Goal: Navigation & Orientation: Find specific page/section

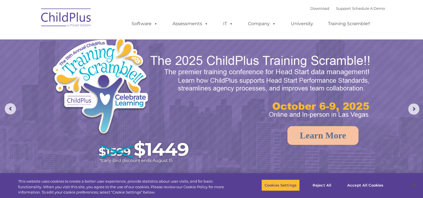
select select "MEDIUM"
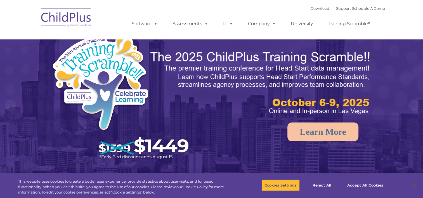
select select "MEDIUM"
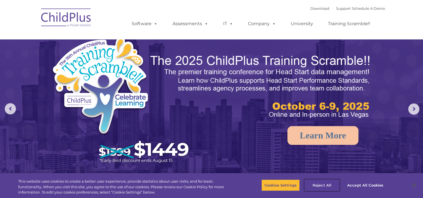
click at [327, 182] on button "Reject All" at bounding box center [322, 185] width 35 height 12
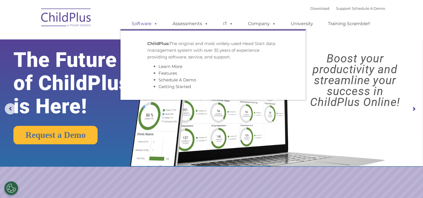
click at [154, 22] on span at bounding box center [155, 23] width 6 height 5
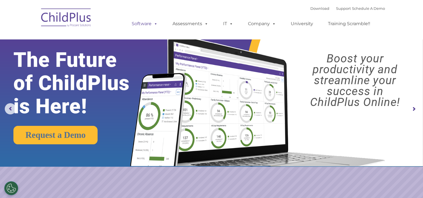
click at [154, 22] on span at bounding box center [155, 23] width 6 height 5
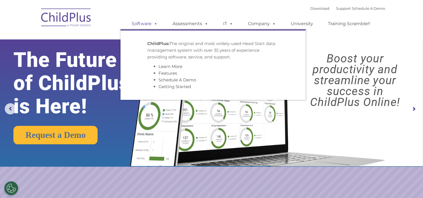
click at [154, 23] on span at bounding box center [155, 23] width 6 height 5
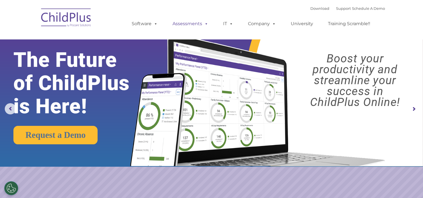
click at [205, 25] on span at bounding box center [205, 23] width 6 height 5
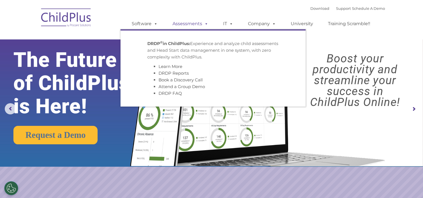
click at [205, 25] on span at bounding box center [205, 23] width 6 height 5
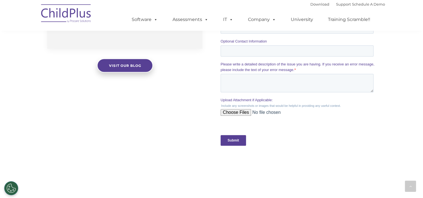
scroll to position [498, 0]
